Goal: Task Accomplishment & Management: Manage account settings

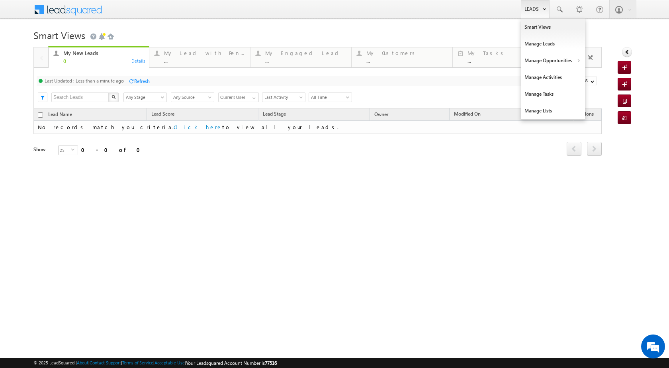
click at [539, 10] on link "Leads" at bounding box center [535, 9] width 28 height 18
click at [549, 65] on link "Manage Opportunities" at bounding box center [553, 60] width 64 height 17
click at [542, 8] on link "Leads" at bounding box center [535, 9] width 28 height 18
click at [561, 58] on link "Manage Opportunities" at bounding box center [553, 60] width 64 height 17
click at [531, 7] on link "Leads" at bounding box center [535, 9] width 28 height 18
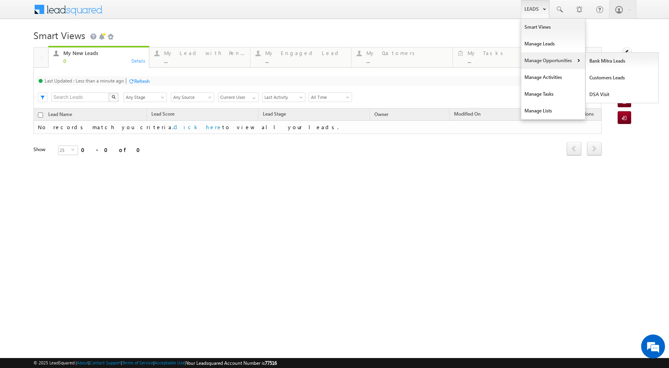
click at [573, 61] on link "Manage Opportunities" at bounding box center [553, 60] width 64 height 17
click at [606, 79] on link "Customers Leads" at bounding box center [622, 77] width 73 height 17
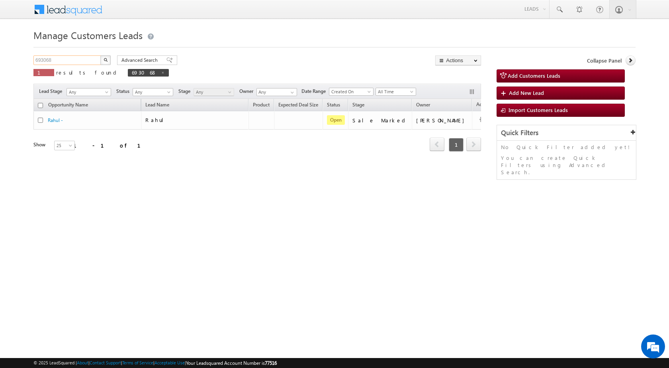
click at [62, 59] on input "693068" at bounding box center [67, 60] width 68 height 10
paste input "767986"
type input "767986"
click at [110, 60] on button "button" at bounding box center [105, 60] width 10 height 10
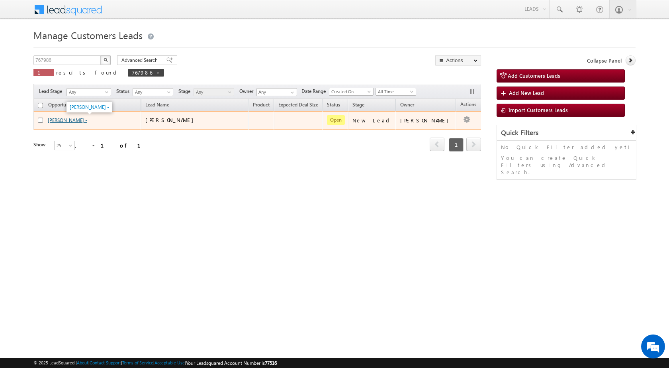
click at [77, 118] on link "[PERSON_NAME] -" at bounding box center [67, 120] width 39 height 6
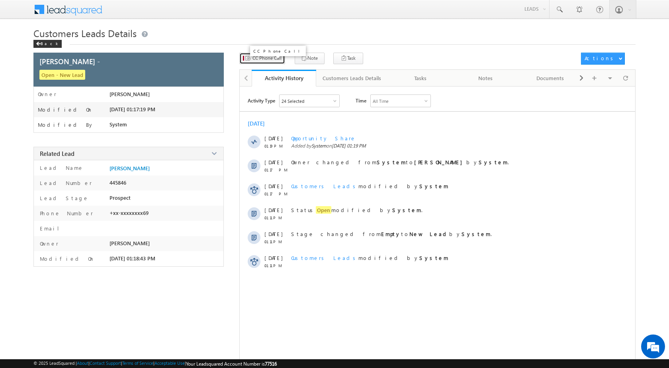
click at [264, 62] on button "CC Phone Call" at bounding box center [262, 59] width 46 height 12
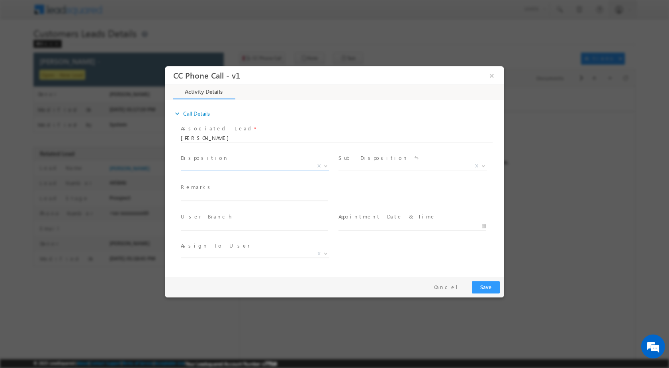
click at [325, 164] on b at bounding box center [325, 165] width 5 height 3
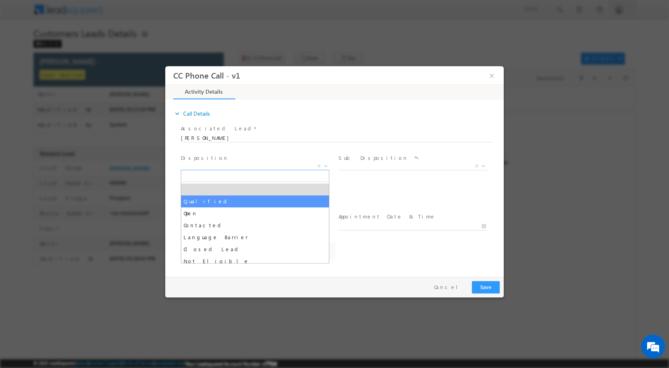
select select "Qualified"
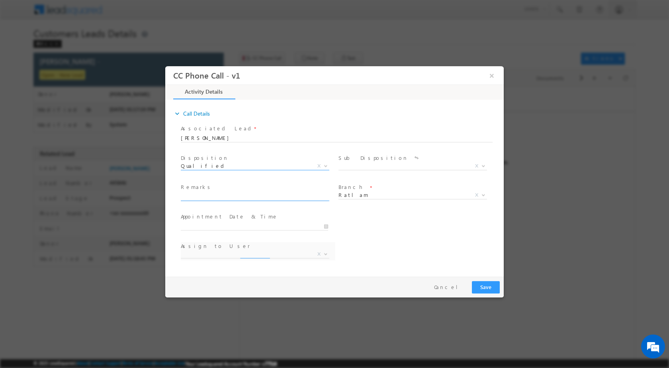
select select "amir.khan@sgrlimited.in"
click at [482, 167] on span at bounding box center [483, 165] width 8 height 10
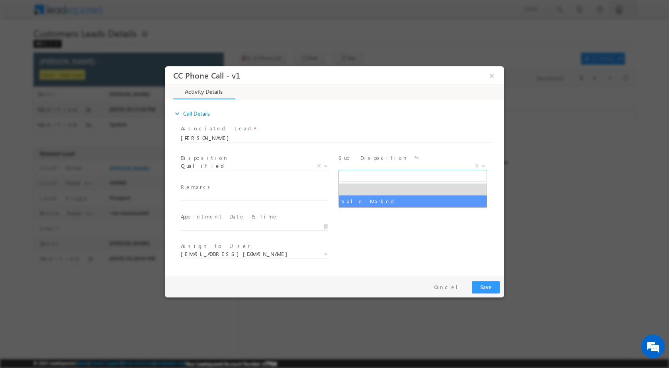
select select "Sale Marked"
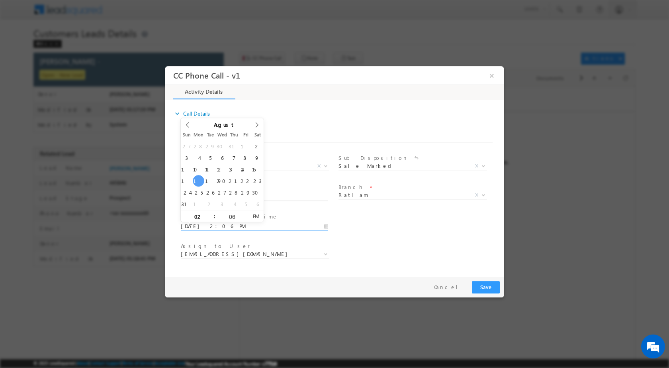
click at [325, 225] on input "08/18/2025 2:06 PM" at bounding box center [254, 226] width 147 height 8
type input "08/19/2025 2:06 PM"
type input "11"
type input "08/19/2025 11:06 PM"
click at [228, 214] on input "06" at bounding box center [231, 215] width 33 height 5
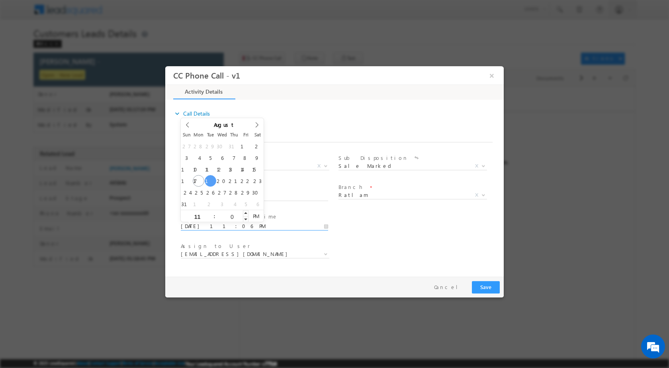
type input "00"
type input "08/19/2025 11:00 AM"
click at [254, 218] on span "AM" at bounding box center [256, 215] width 15 height 12
type input "00"
click at [396, 235] on div "User Branch * Appointment Date & Time * 08/19/2025 11:00 AM" at bounding box center [341, 224] width 325 height 29
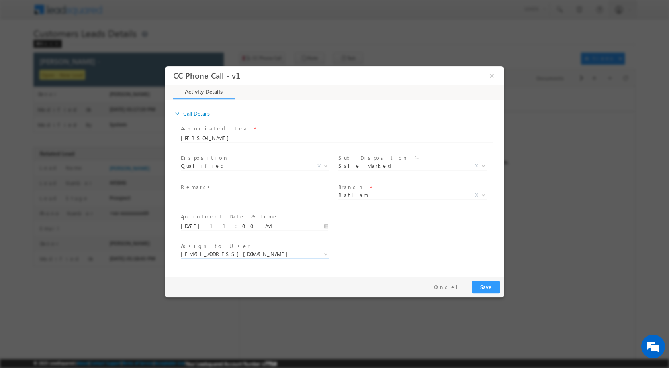
click at [329, 256] on span at bounding box center [325, 253] width 8 height 10
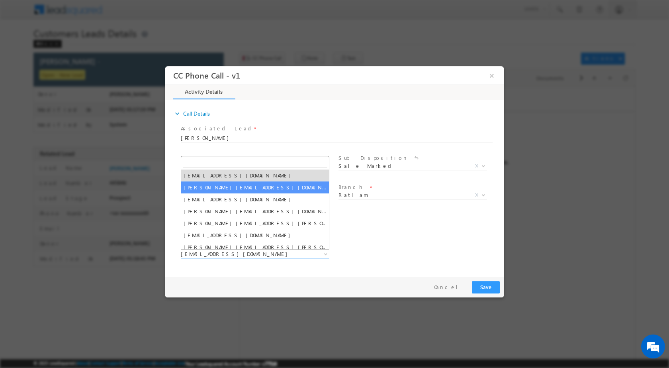
select select "apurav.shukla@sgrlimited.in"
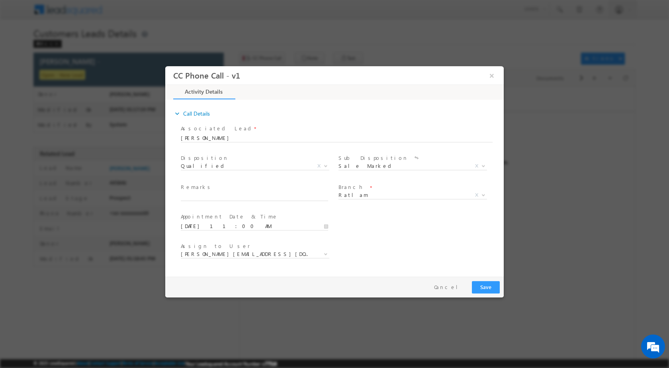
click at [214, 191] on div "Remarks *" at bounding box center [258, 192] width 155 height 18
click at [214, 194] on input "text" at bounding box center [254, 196] width 147 height 8
paste input "18/08-Customer Name is Manish Kharadi Customer Age is 38 yrs Loan Type is Const…"
type input "18/08-Customer Name is Manish Kharadi Customer Age is 38 yrs Loan Type is Const…"
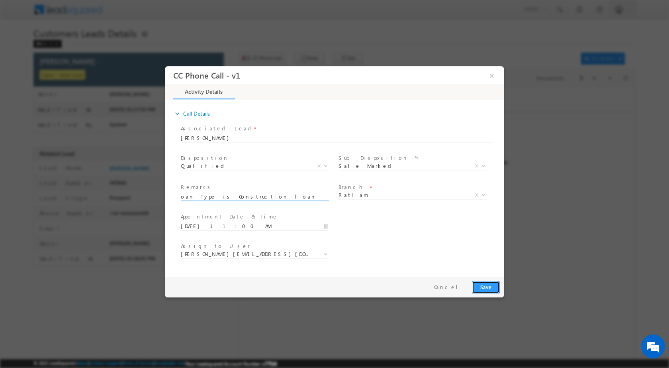
click at [478, 290] on button "Save" at bounding box center [486, 286] width 28 height 12
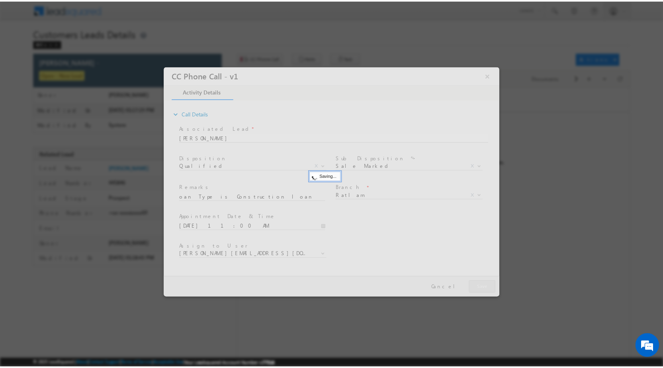
scroll to position [0, 0]
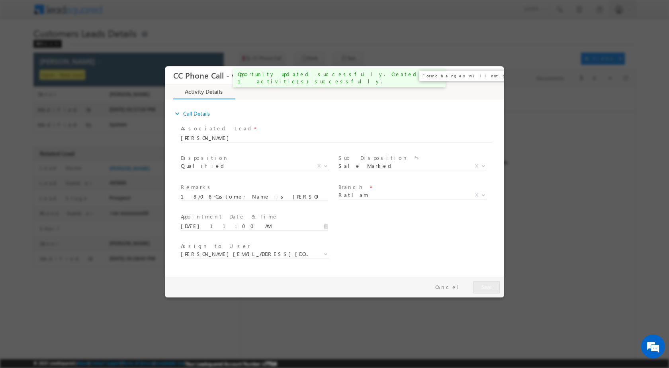
click at [496, 76] on button "×" at bounding box center [492, 75] width 14 height 15
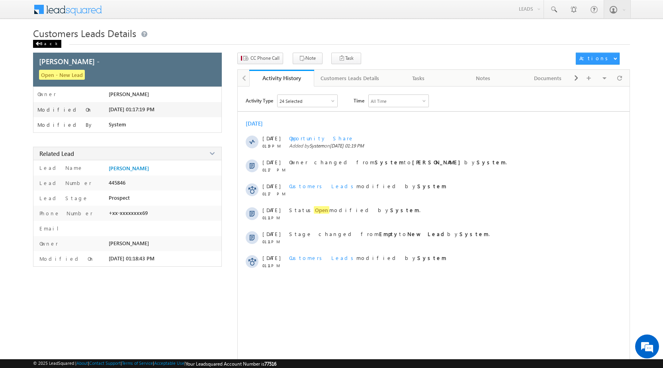
click at [39, 40] on div "Back" at bounding box center [47, 44] width 28 height 8
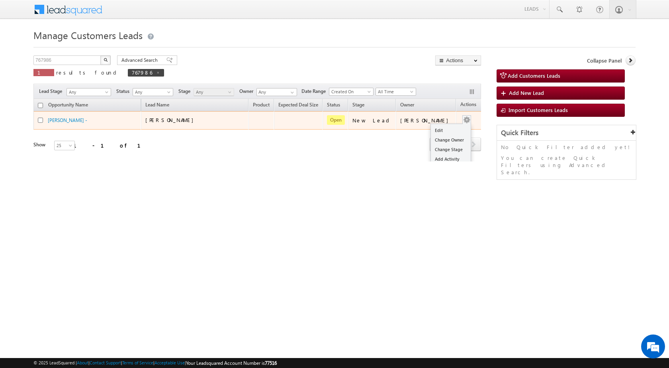
click at [460, 117] on div "Edit Change Owner Change Stage Add Activity Add Task Delete" at bounding box center [466, 120] width 13 height 10
click at [447, 131] on link "Edit" at bounding box center [451, 130] width 40 height 10
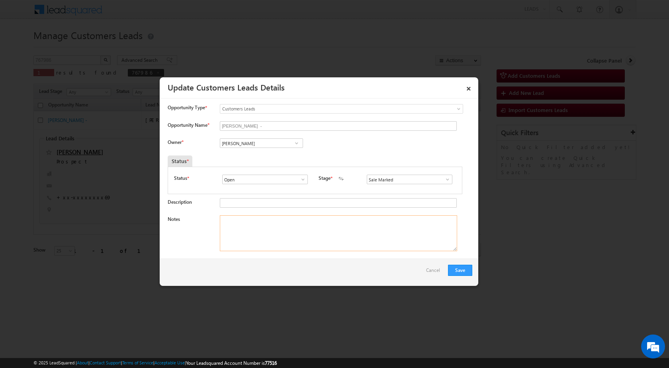
click at [281, 237] on textarea "Notes" at bounding box center [338, 233] width 237 height 36
paste textarea "18/08-Customer Name is [PERSON_NAME] Customer Age is [DEMOGRAPHIC_DATA] yrs Loa…"
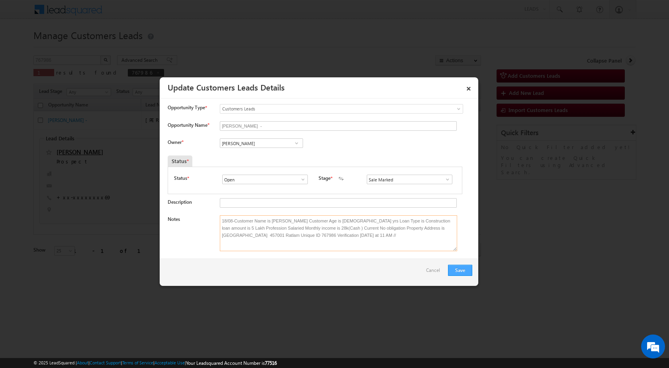
type textarea "18/08-Customer Name is [PERSON_NAME] Customer Age is [DEMOGRAPHIC_DATA] yrs Loa…"
click at [458, 268] on button "Save" at bounding box center [460, 269] width 24 height 11
